Goal: Task Accomplishment & Management: Use online tool/utility

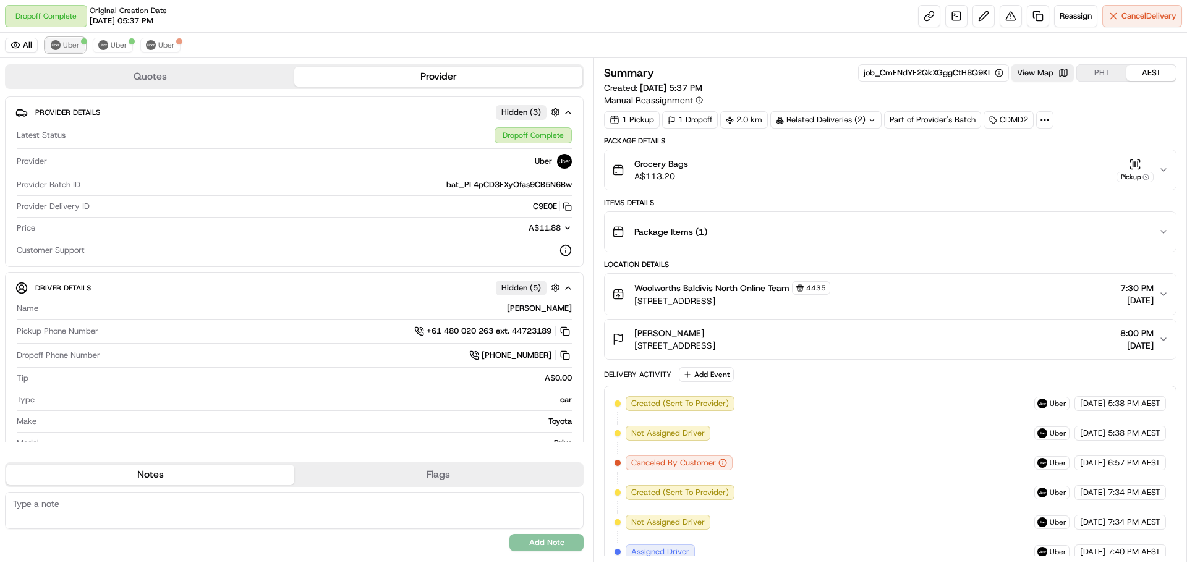
click at [71, 45] on span "Uber" at bounding box center [71, 45] width 17 height 10
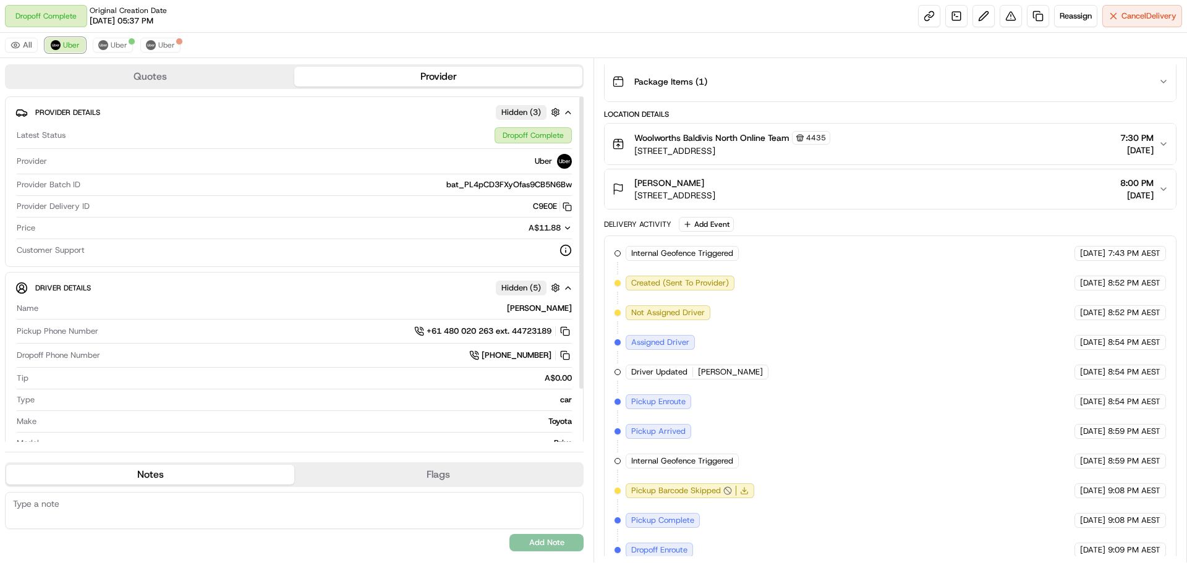
scroll to position [221, 0]
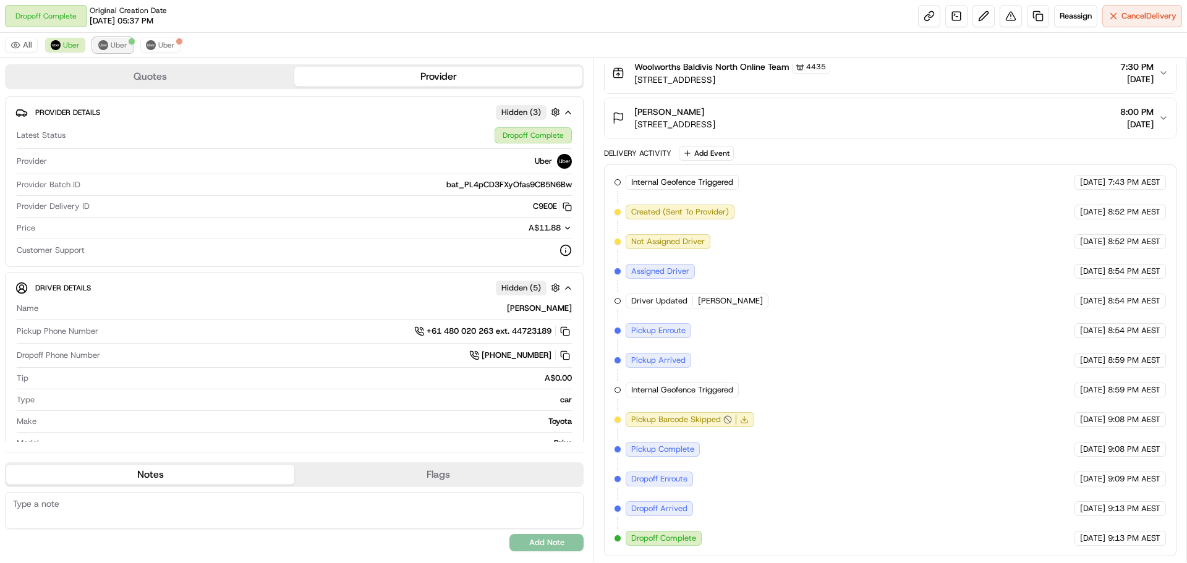
click at [107, 43] on button "Uber" at bounding box center [113, 45] width 40 height 15
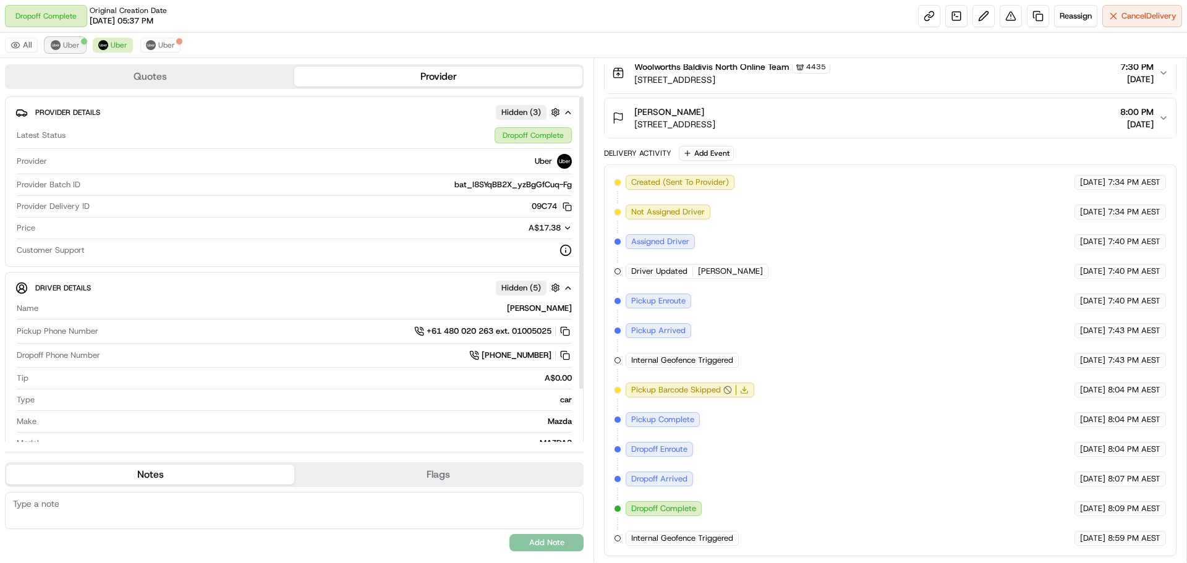
click at [77, 45] on span "Uber" at bounding box center [71, 45] width 17 height 10
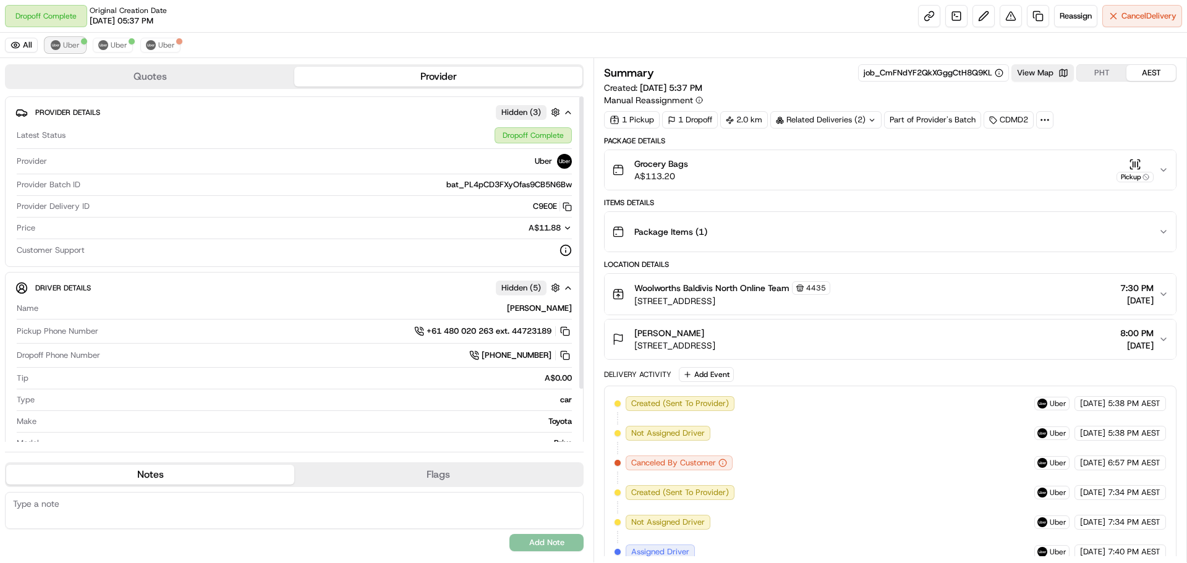
click at [70, 41] on span "Uber" at bounding box center [71, 45] width 17 height 10
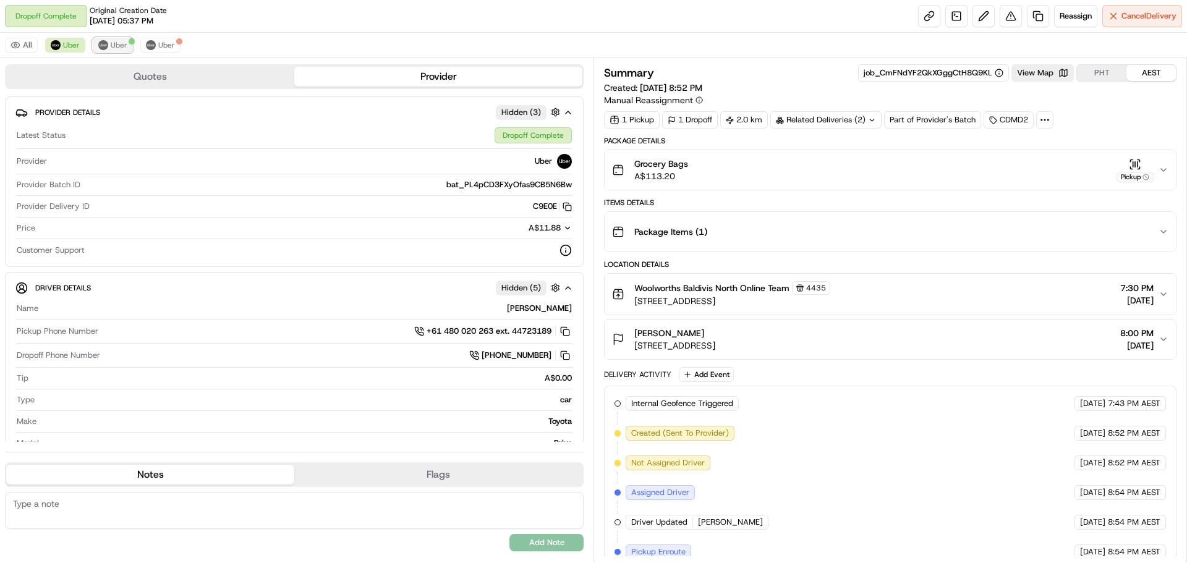
click at [123, 45] on span "Uber" at bounding box center [119, 45] width 17 height 10
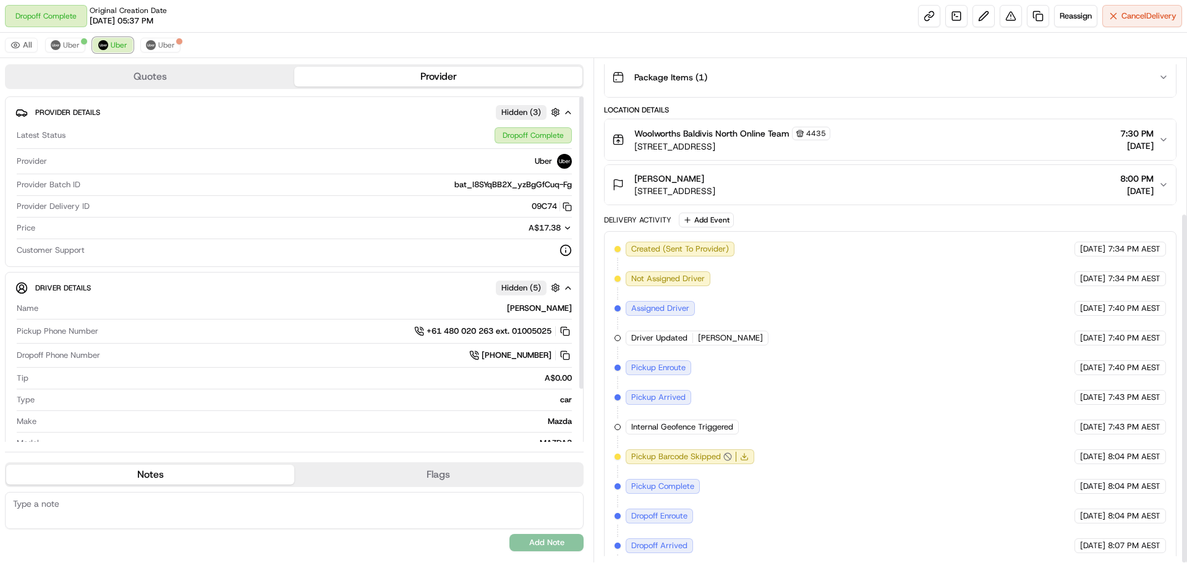
scroll to position [221, 0]
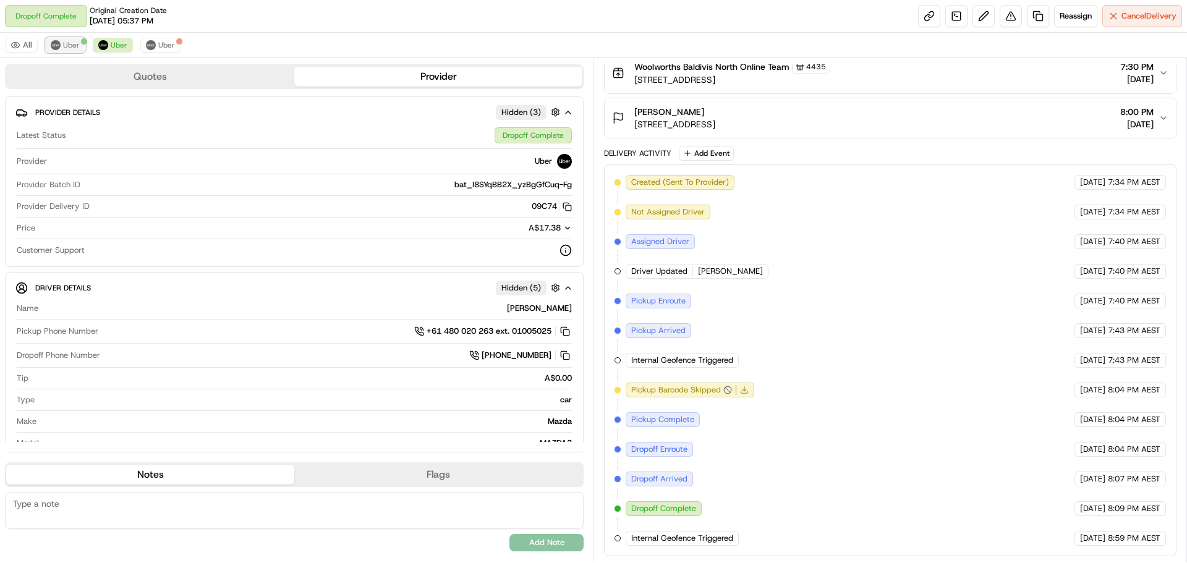
click at [59, 43] on img at bounding box center [56, 45] width 10 height 10
